Goal: Navigation & Orientation: Find specific page/section

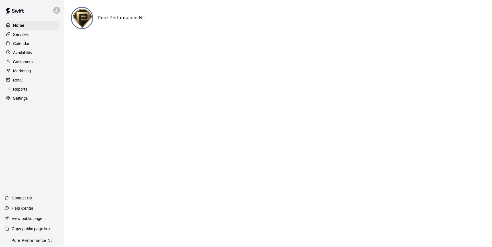
click at [59, 11] on icon at bounding box center [56, 10] width 5 height 5
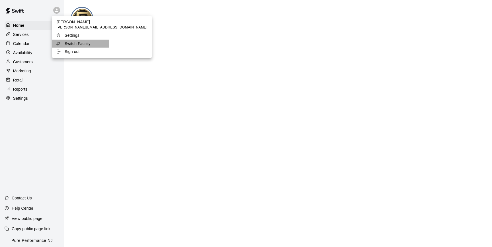
click at [77, 43] on p "Switch Facility" at bounding box center [78, 44] width 26 height 6
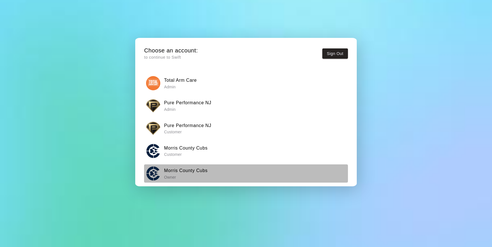
click at [192, 168] on h6 "Morris County Cubs" at bounding box center [186, 170] width 44 height 7
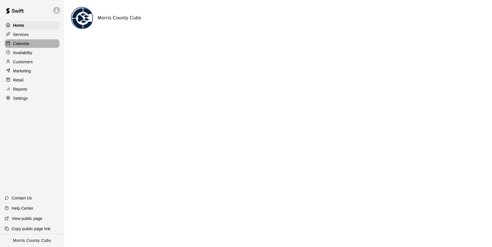
click at [27, 46] on p "Calendar" at bounding box center [21, 44] width 17 height 6
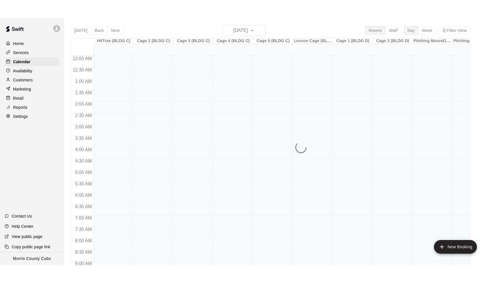
scroll to position [314, 0]
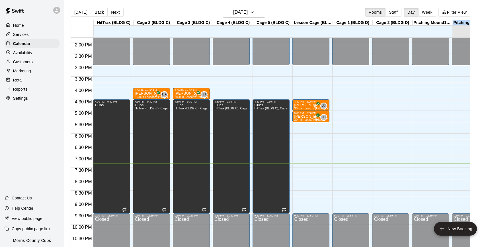
drag, startPoint x: 460, startPoint y: 28, endPoint x: 439, endPoint y: 28, distance: 20.8
click at [439, 28] on div "HitTrax (BLDG C) 10 Fri Cage 2 (BLDG C) 10 Fri Cage 3 (BLDG C) 10 Fri Cage 4 (B…" at bounding box center [270, 28] width 399 height 17
click at [484, 37] on main "[DATE] Back [DATE][DATE] Rooms Staff Day Week Filter View HitTrax (BLDG C) 10 F…" at bounding box center [277, 130] width 423 height 247
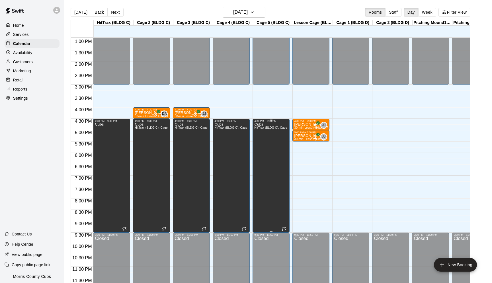
scroll to position [295, 0]
click at [455, 11] on button "Filter View" at bounding box center [454, 12] width 32 height 9
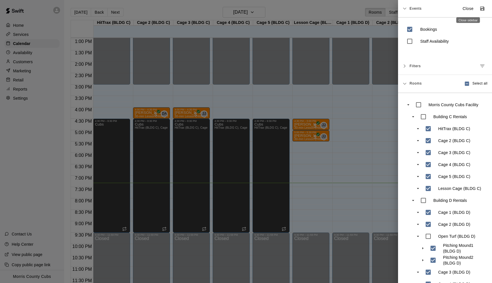
click at [470, 7] on p "Close" at bounding box center [468, 9] width 11 height 6
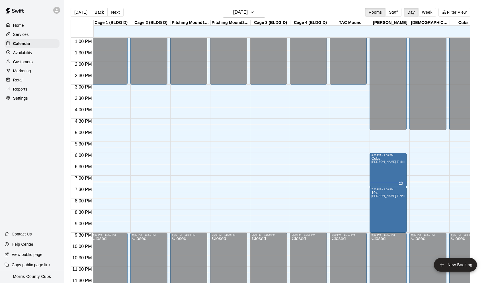
scroll to position [295, 242]
click at [115, 13] on button "Next" at bounding box center [115, 12] width 16 height 9
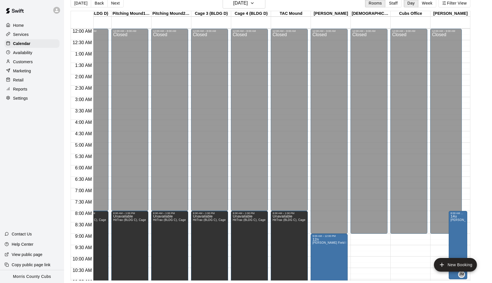
scroll to position [0, 301]
click at [117, 5] on button "Next" at bounding box center [115, 3] width 16 height 9
